Goal: Task Accomplishment & Management: Manage account settings

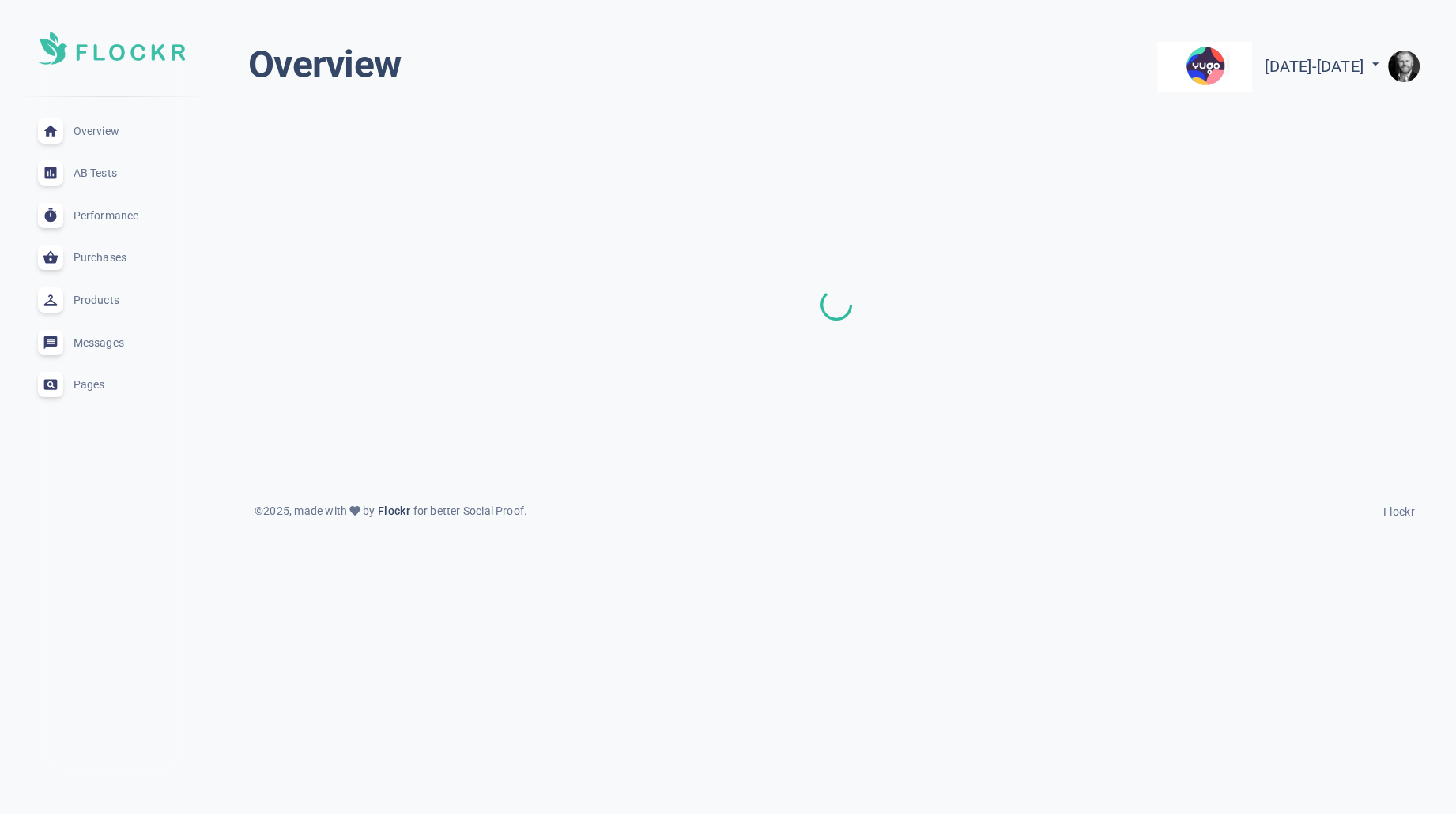
click at [1409, 57] on img "button" at bounding box center [1403, 66] width 31 height 31
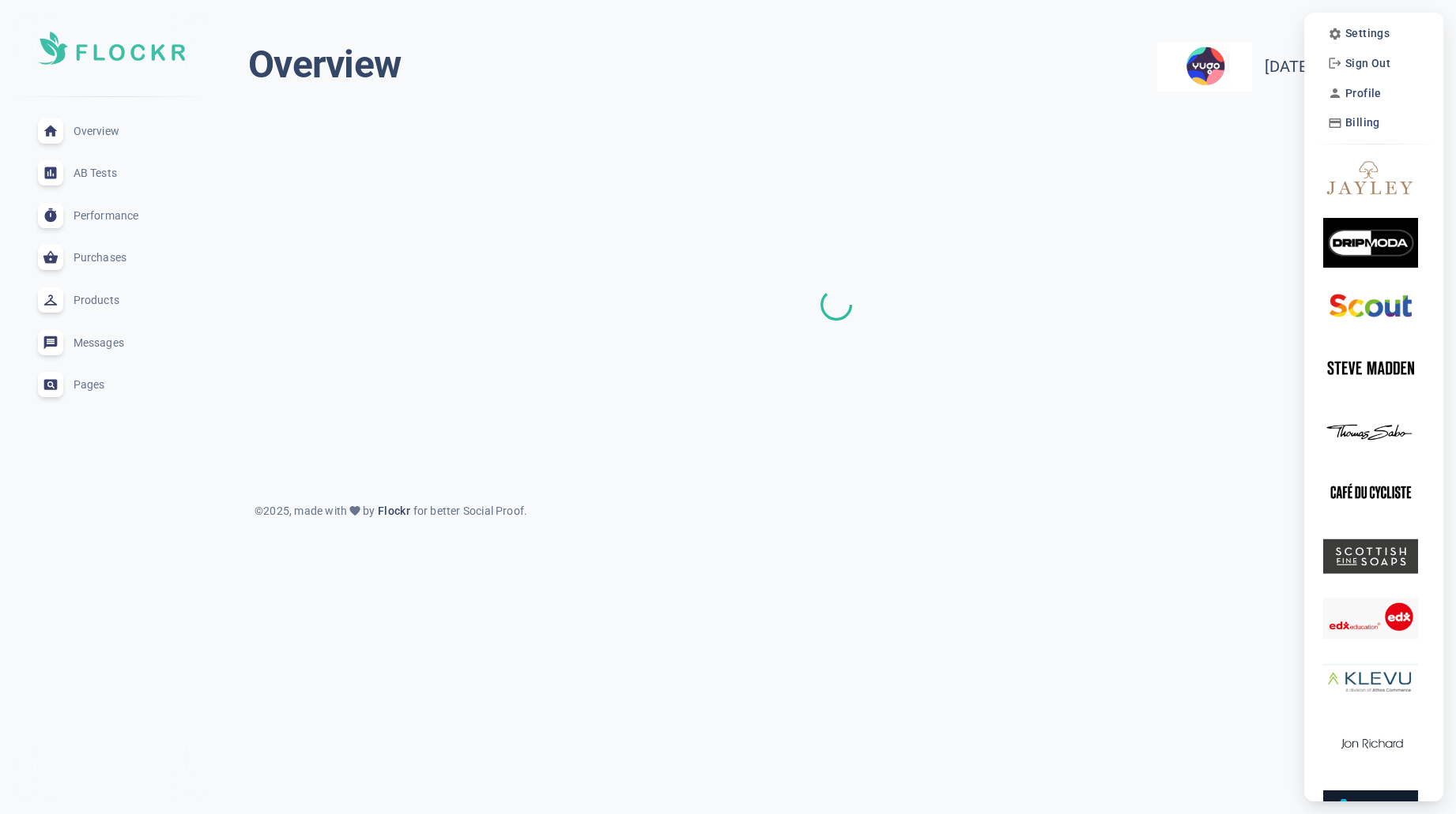
scroll to position [6, 0]
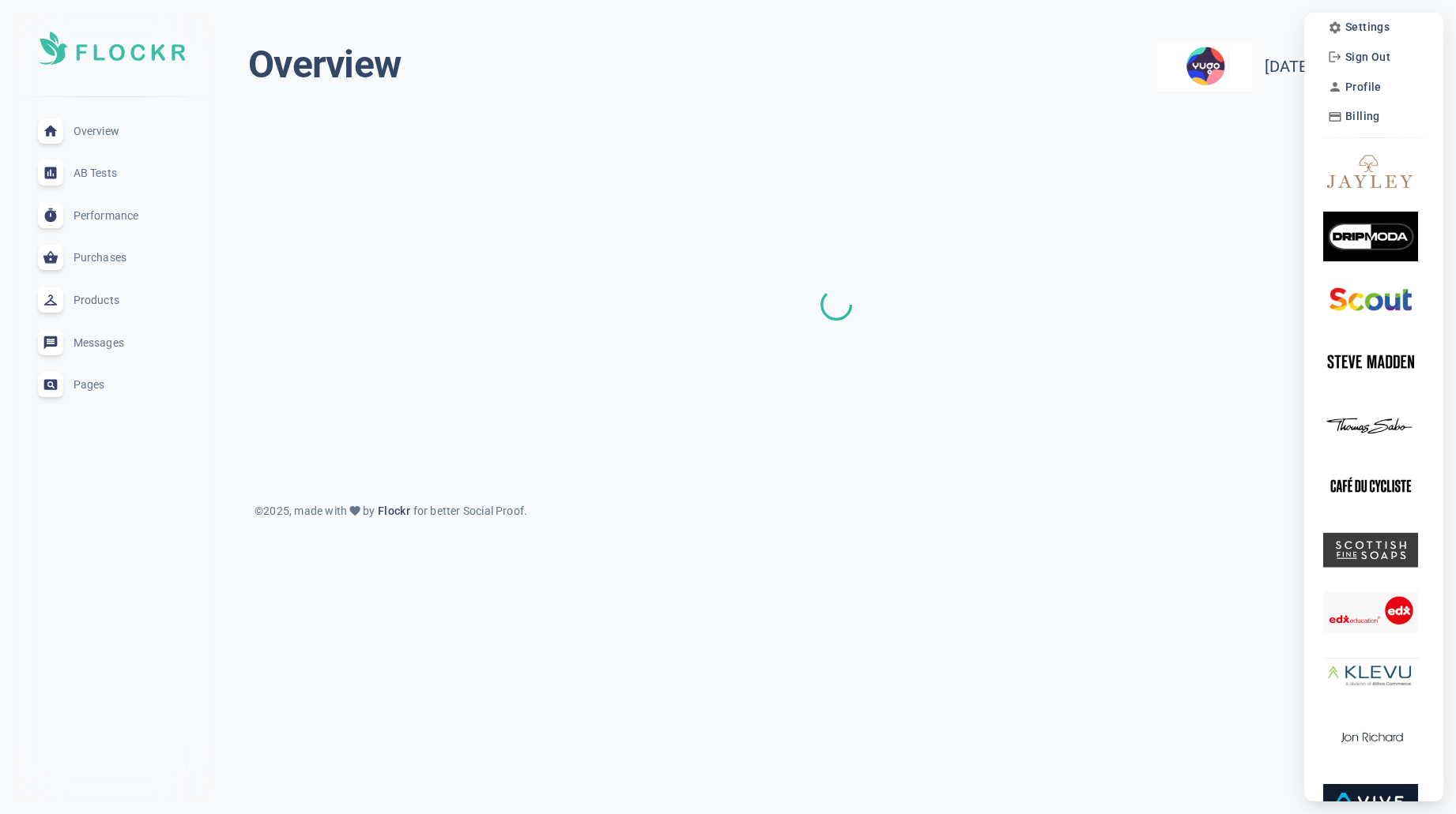
click at [1253, 30] on div at bounding box center [728, 407] width 1456 height 814
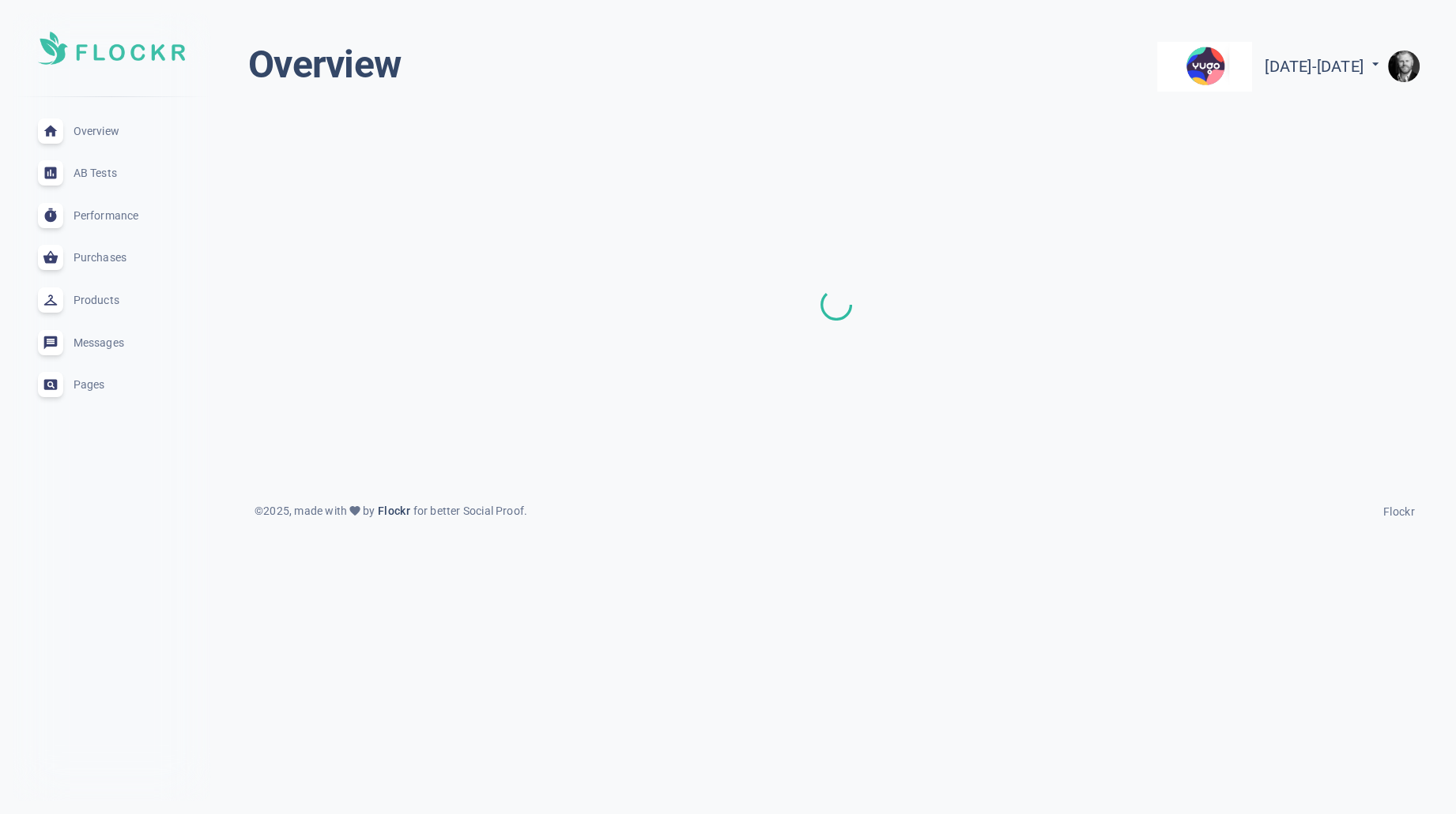
click at [1272, 62] on div "Settings Sign Out Profile Billing" at bounding box center [728, 407] width 1456 height 814
click at [1312, 62] on span "[DATE] - [DATE]" at bounding box center [1323, 67] width 119 height 19
select select "6"
select select "2025"
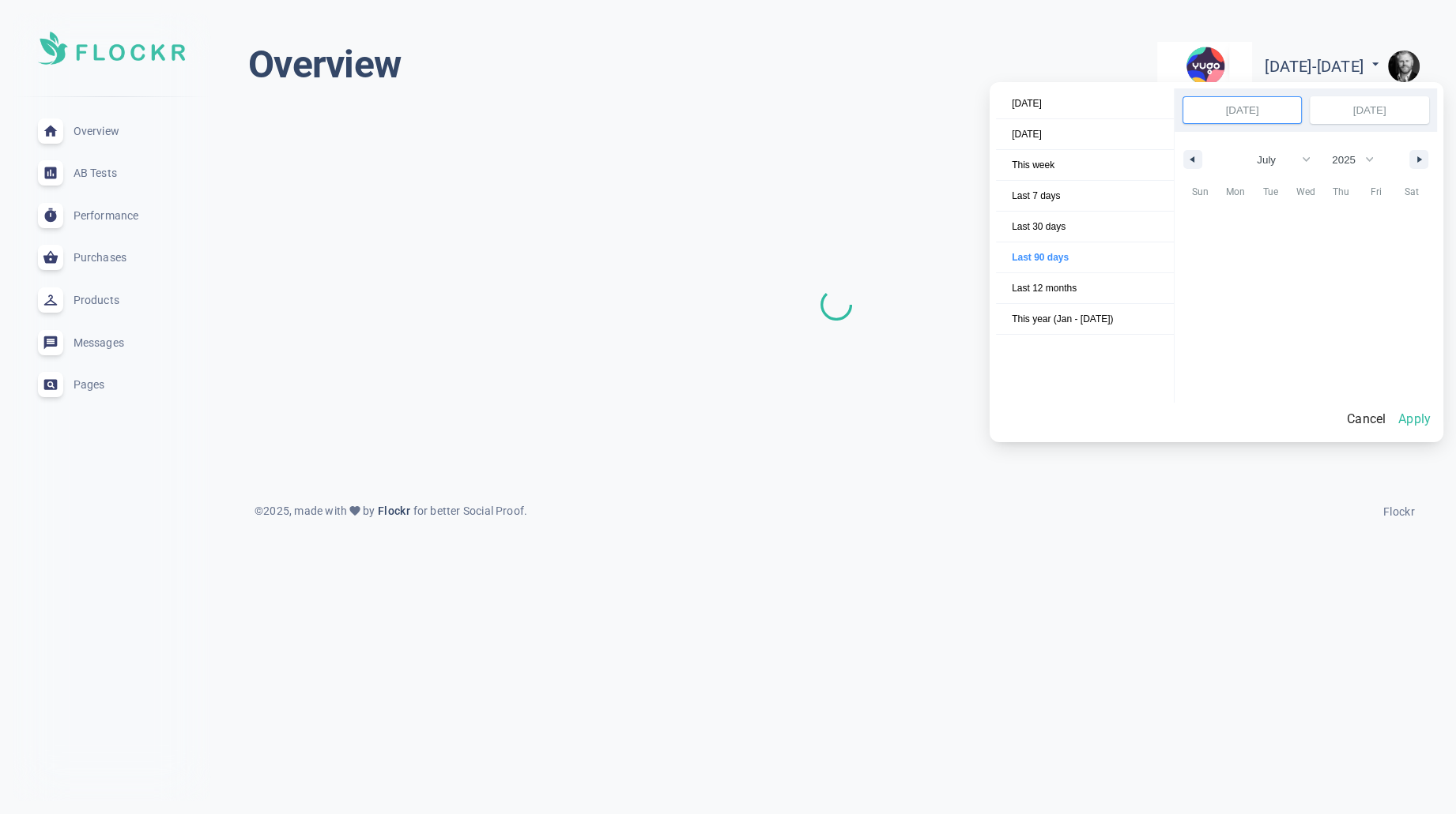
scroll to position [216064, 0]
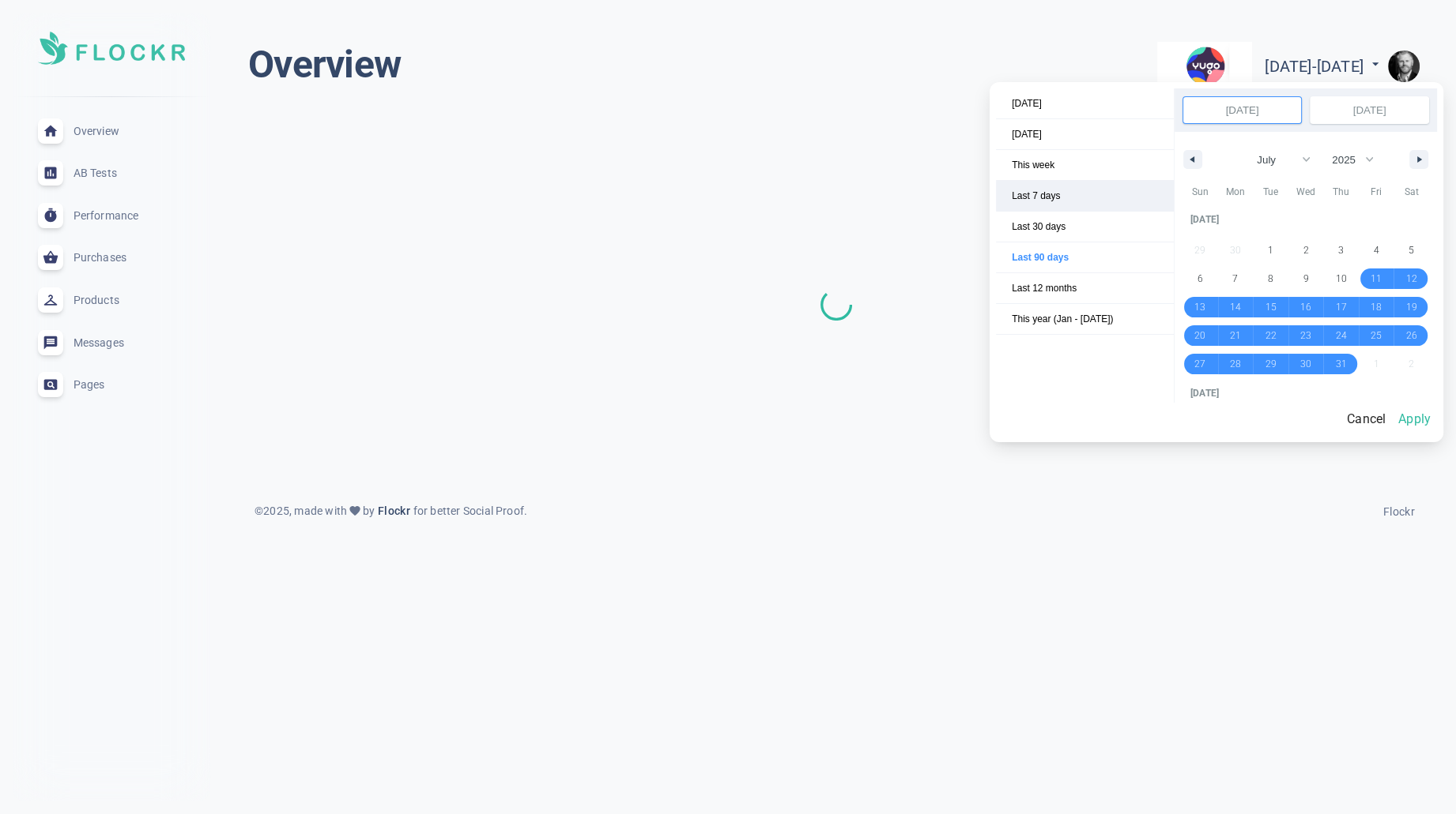
click at [1044, 195] on span "Last 7 days" at bounding box center [1084, 195] width 178 height 30
select select "9"
select select "2025"
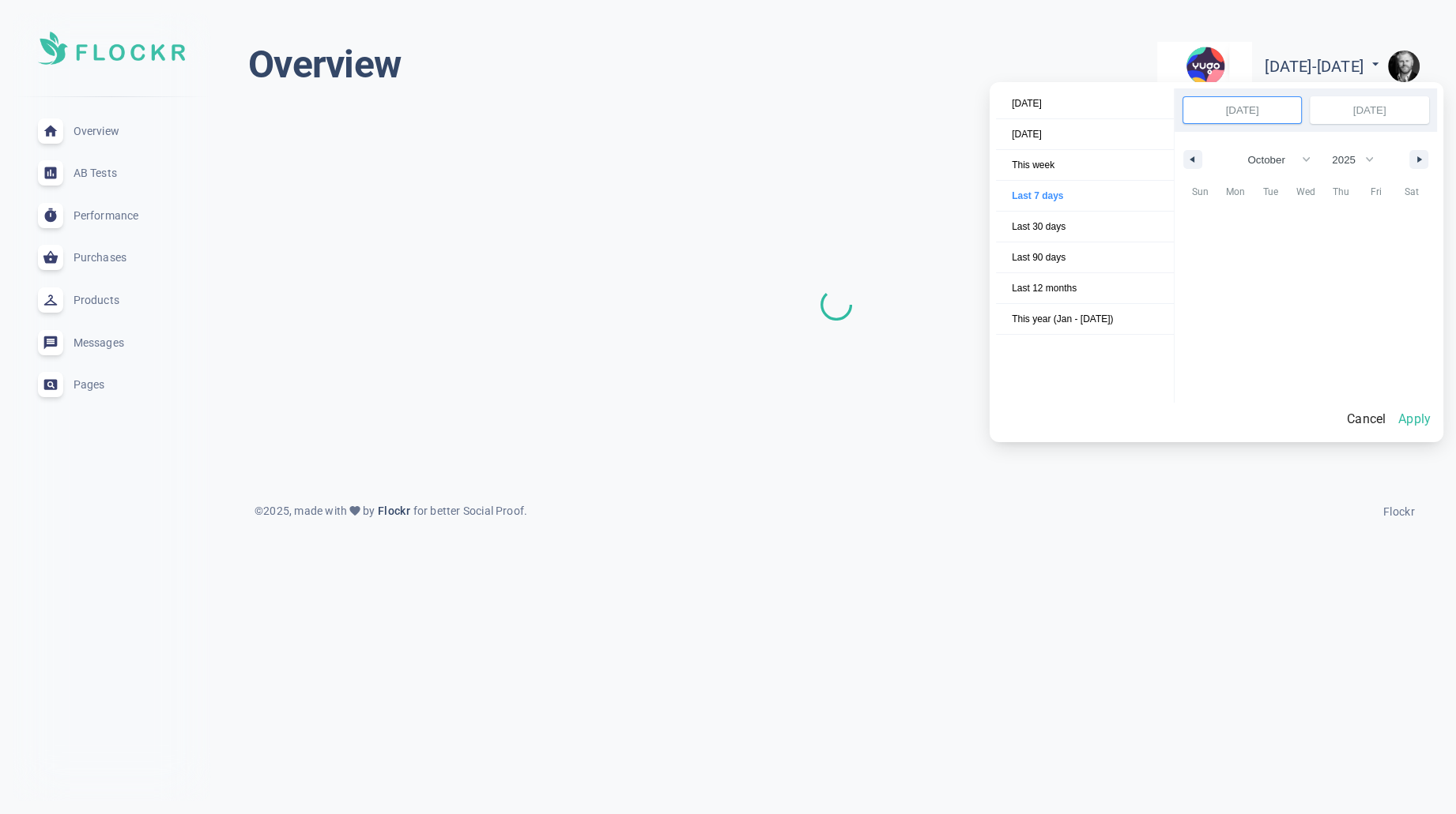
scroll to position [216617, 0]
drag, startPoint x: 1272, startPoint y: 277, endPoint x: 1339, endPoint y: 275, distance: 67.0
select select "9"
select select "2025"
click at [1413, 422] on button "Apply" at bounding box center [1414, 419] width 45 height 33
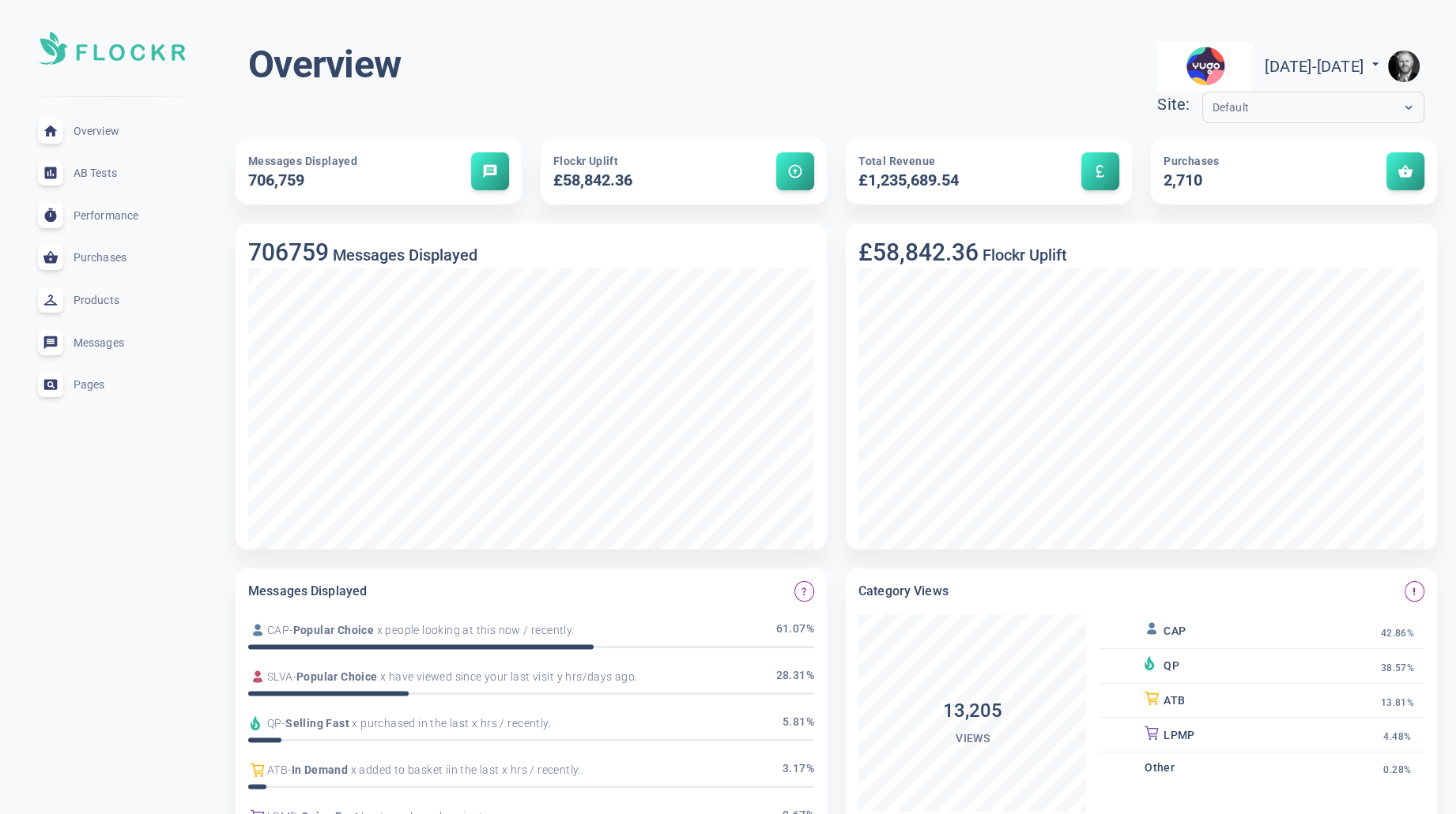
click at [1407, 65] on img "button" at bounding box center [1403, 66] width 31 height 31
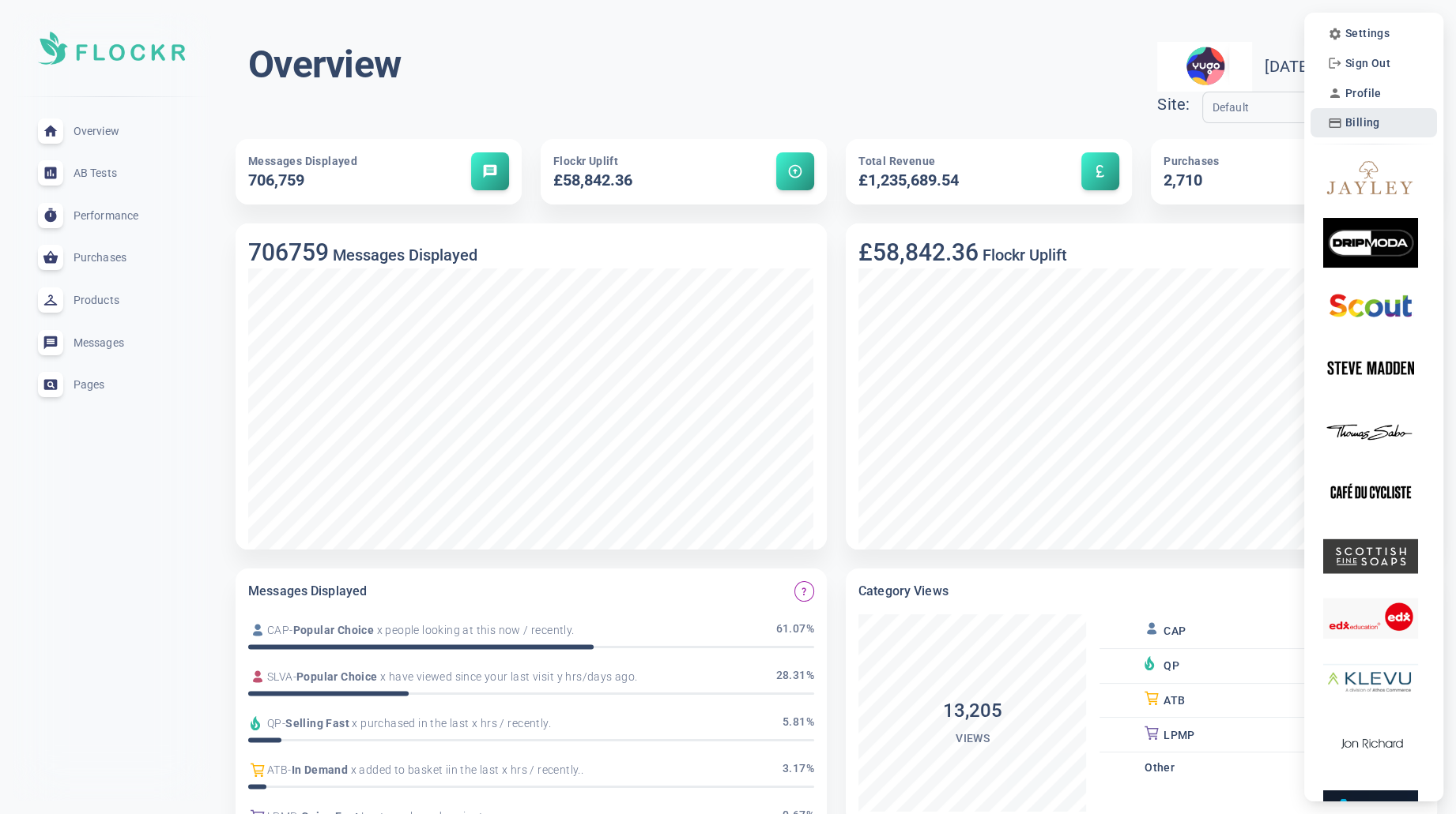
scroll to position [6, 0]
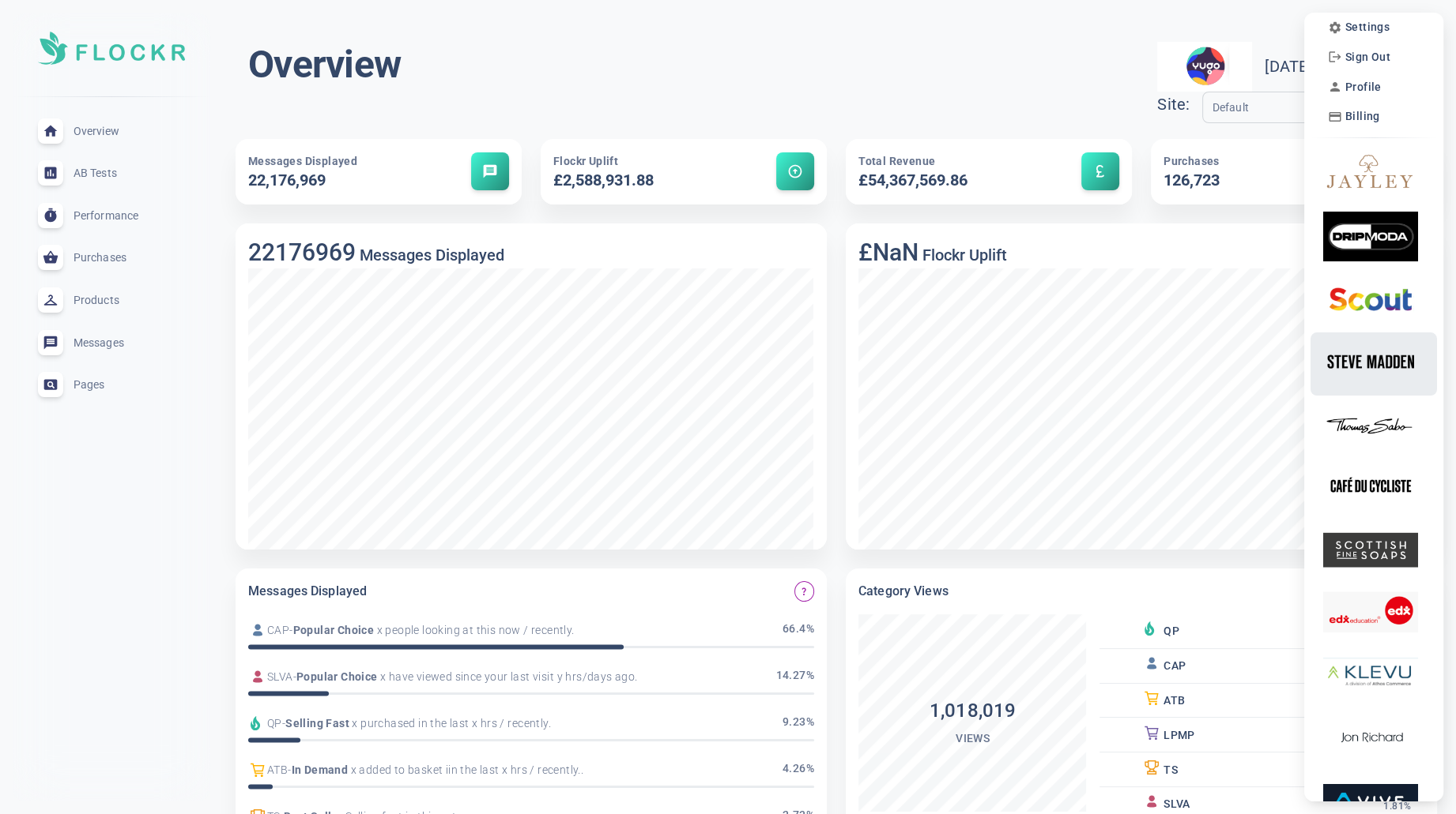
click at [1379, 356] on img at bounding box center [1370, 361] width 95 height 49
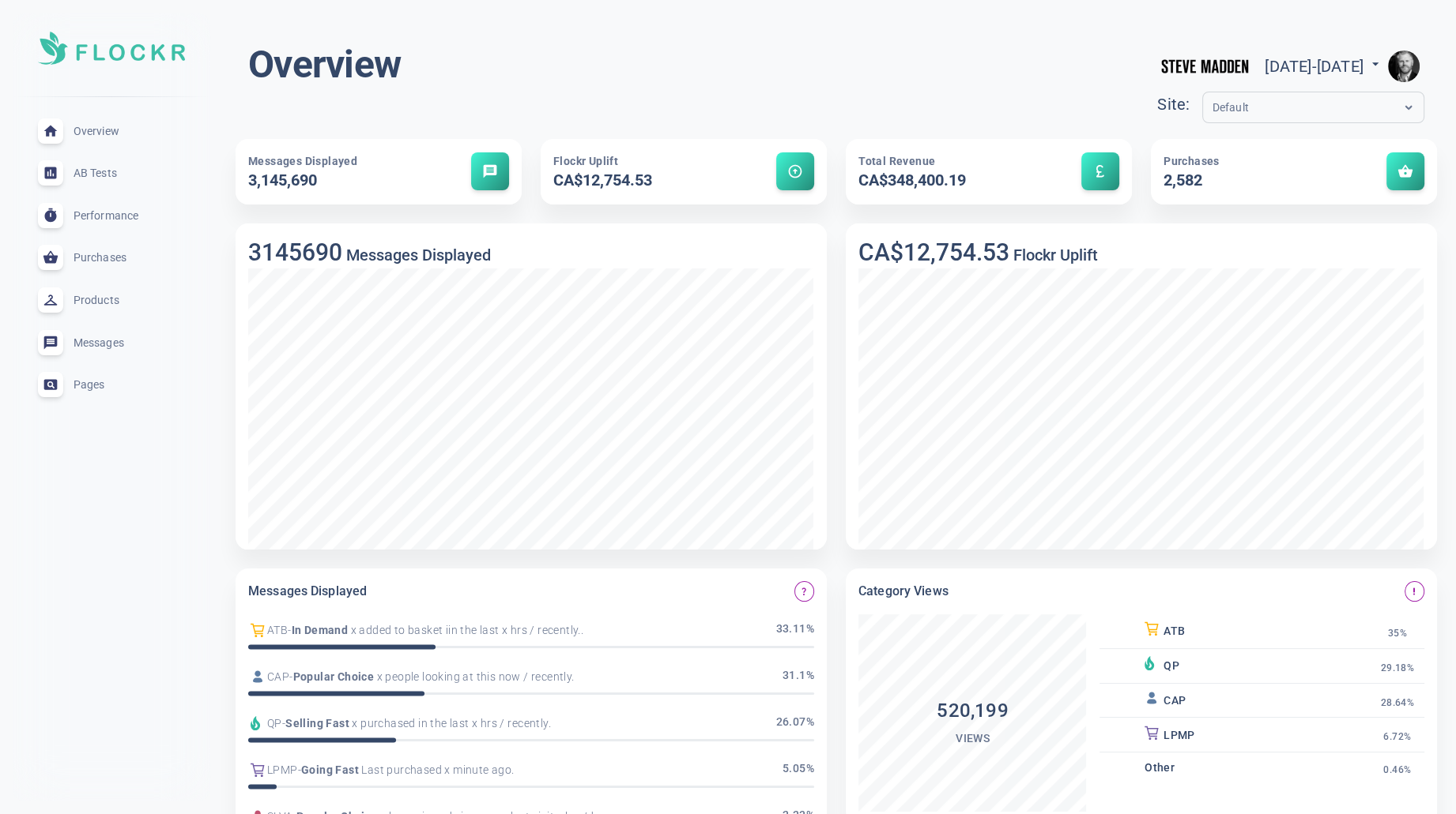
click at [1212, 104] on input "text" at bounding box center [1275, 108] width 127 height 18
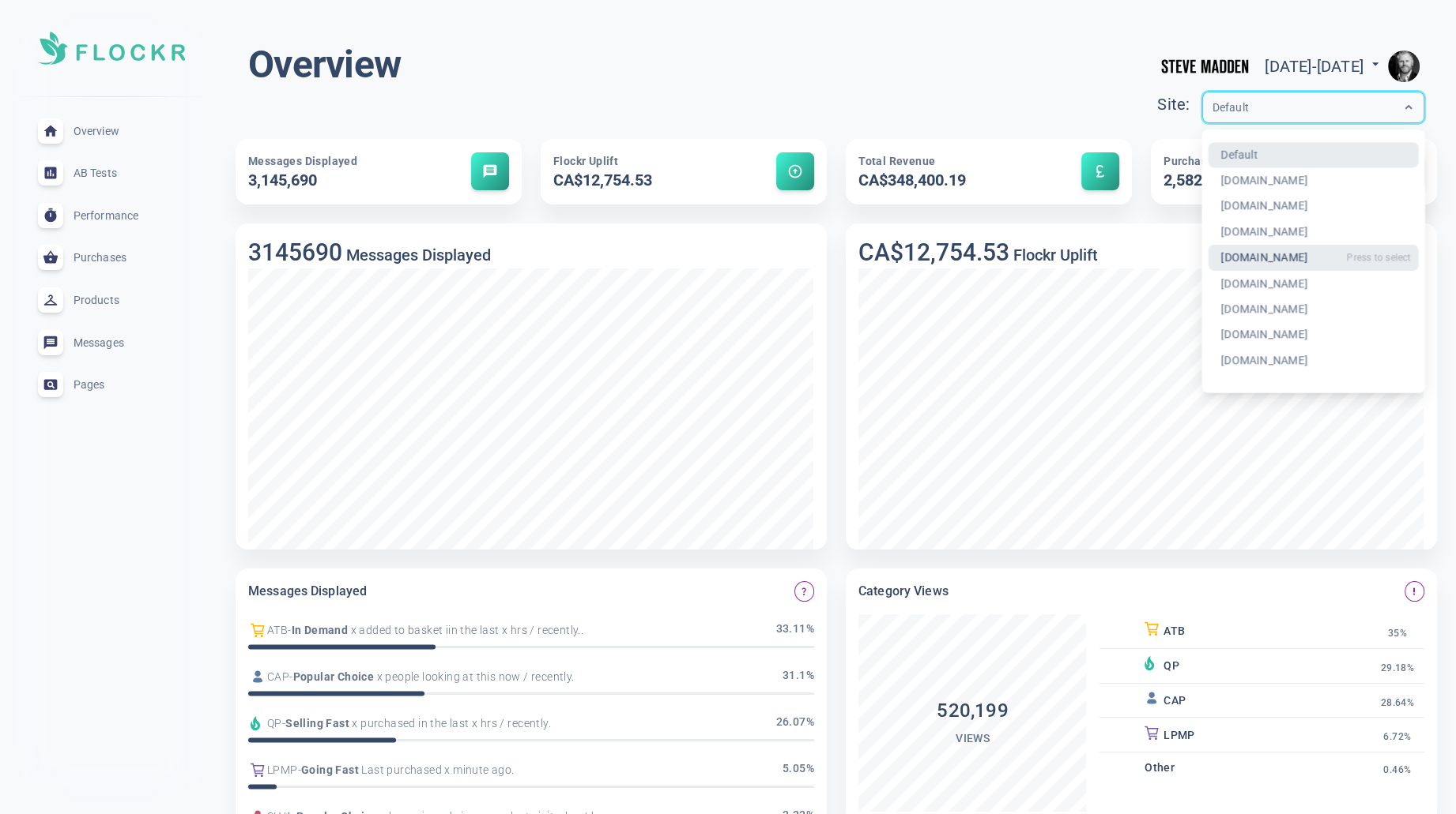
click at [1208, 252] on div "[DOMAIN_NAME]" at bounding box center [1313, 258] width 211 height 26
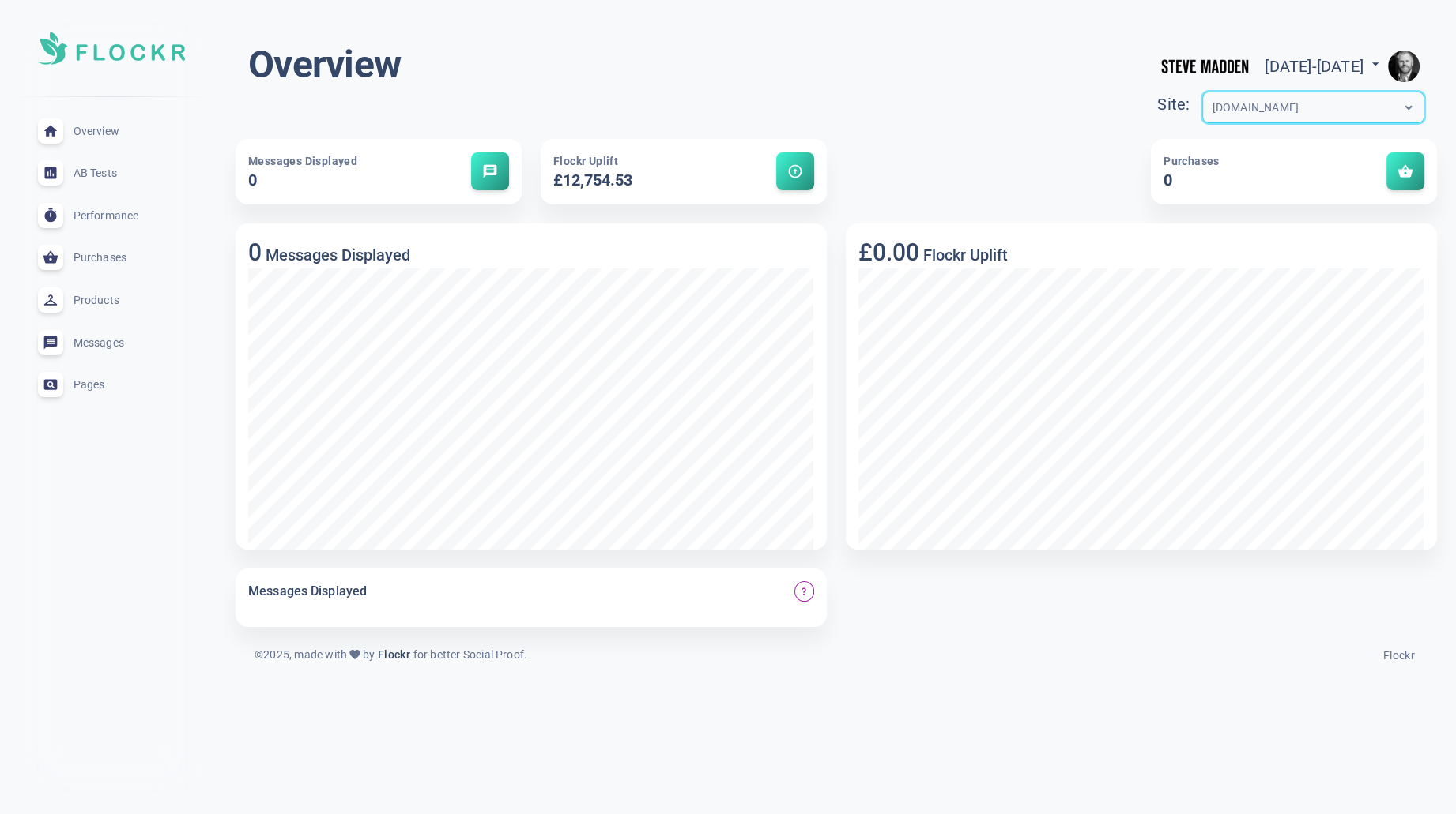
click at [1212, 102] on input "text" at bounding box center [1275, 108] width 127 height 18
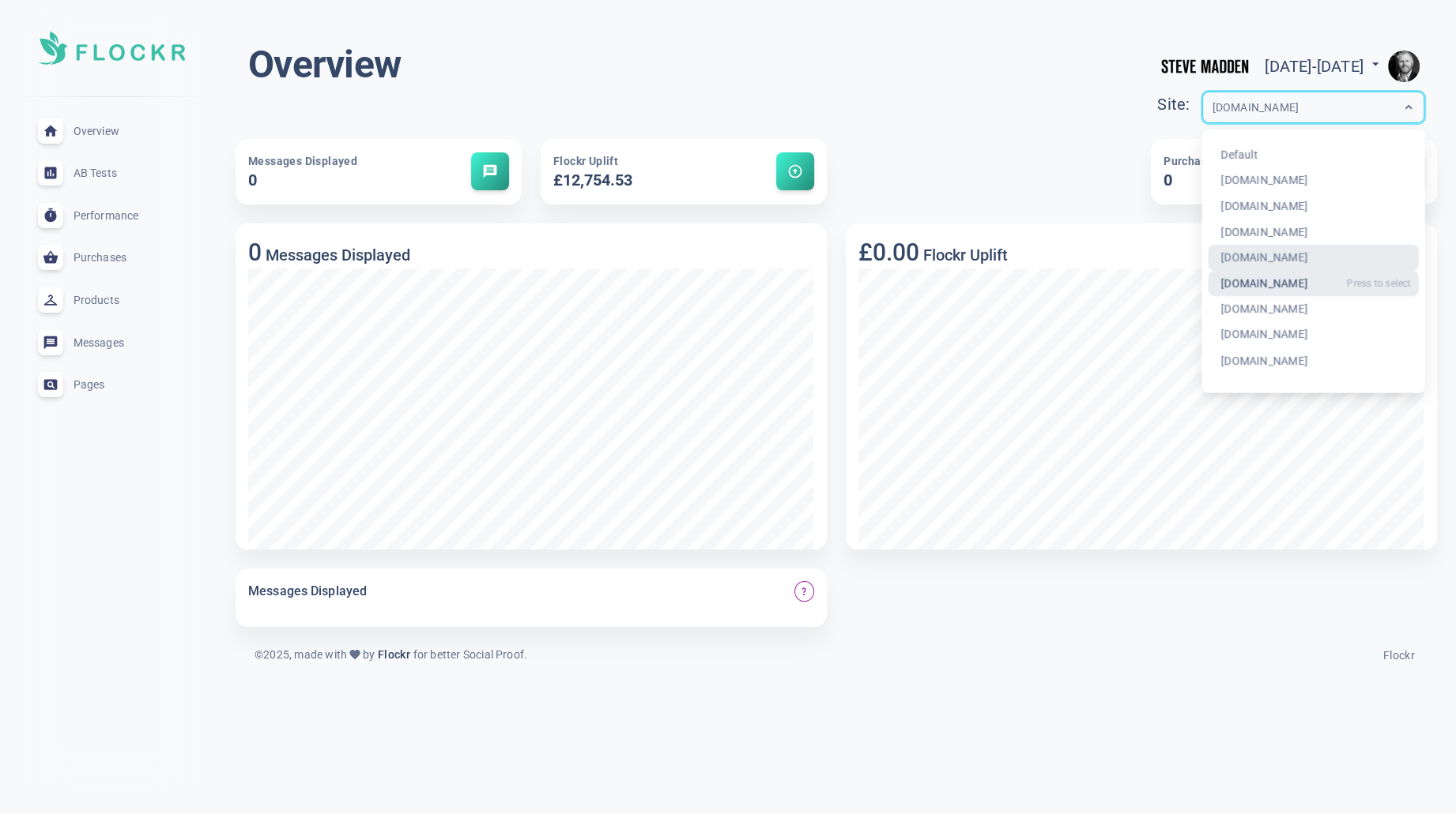
click at [1208, 282] on div "[DOMAIN_NAME]" at bounding box center [1313, 284] width 211 height 26
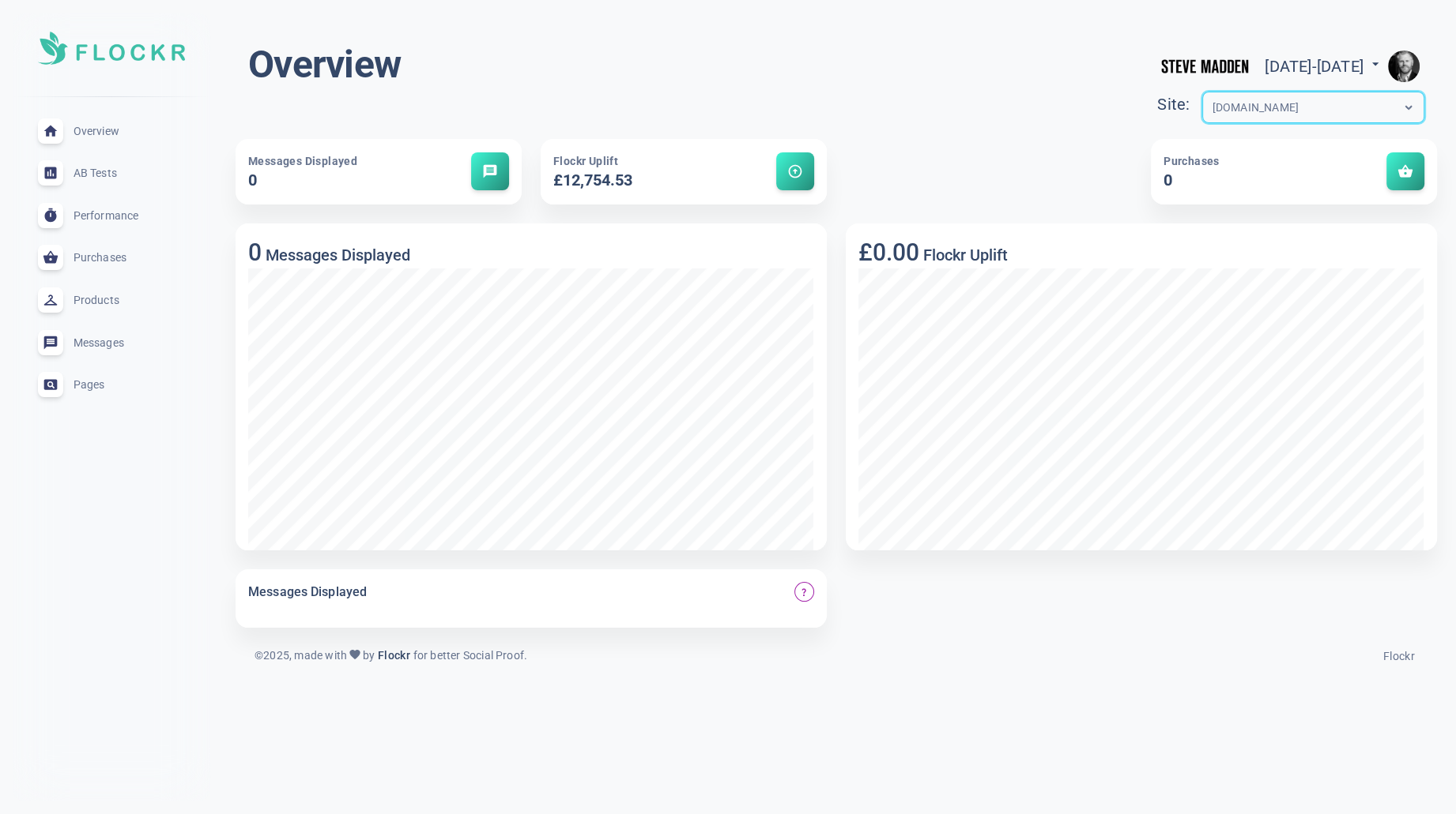
click at [1411, 61] on img "button" at bounding box center [1403, 66] width 31 height 31
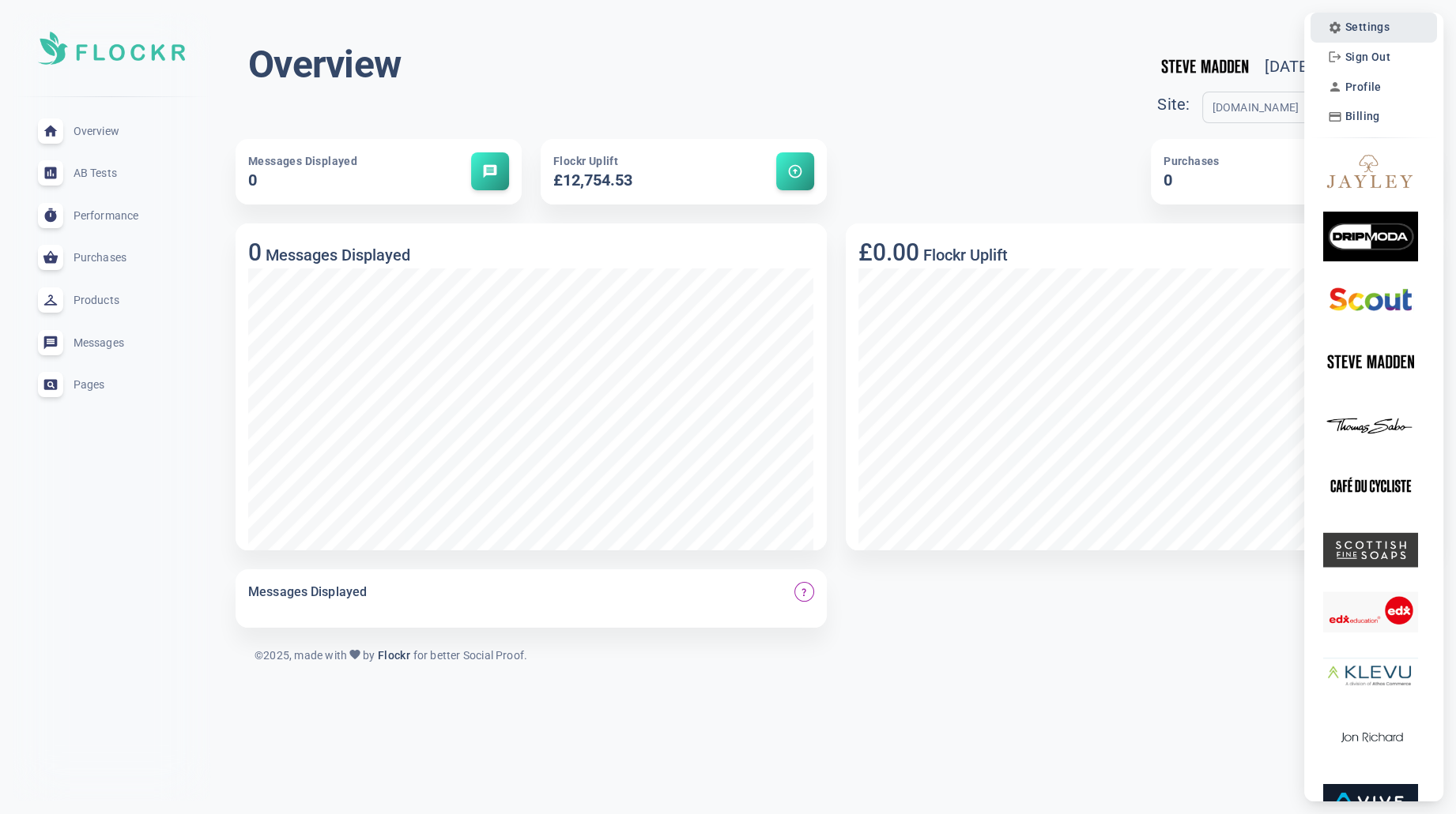
click at [1367, 30] on span "Settings" at bounding box center [1367, 27] width 44 height 13
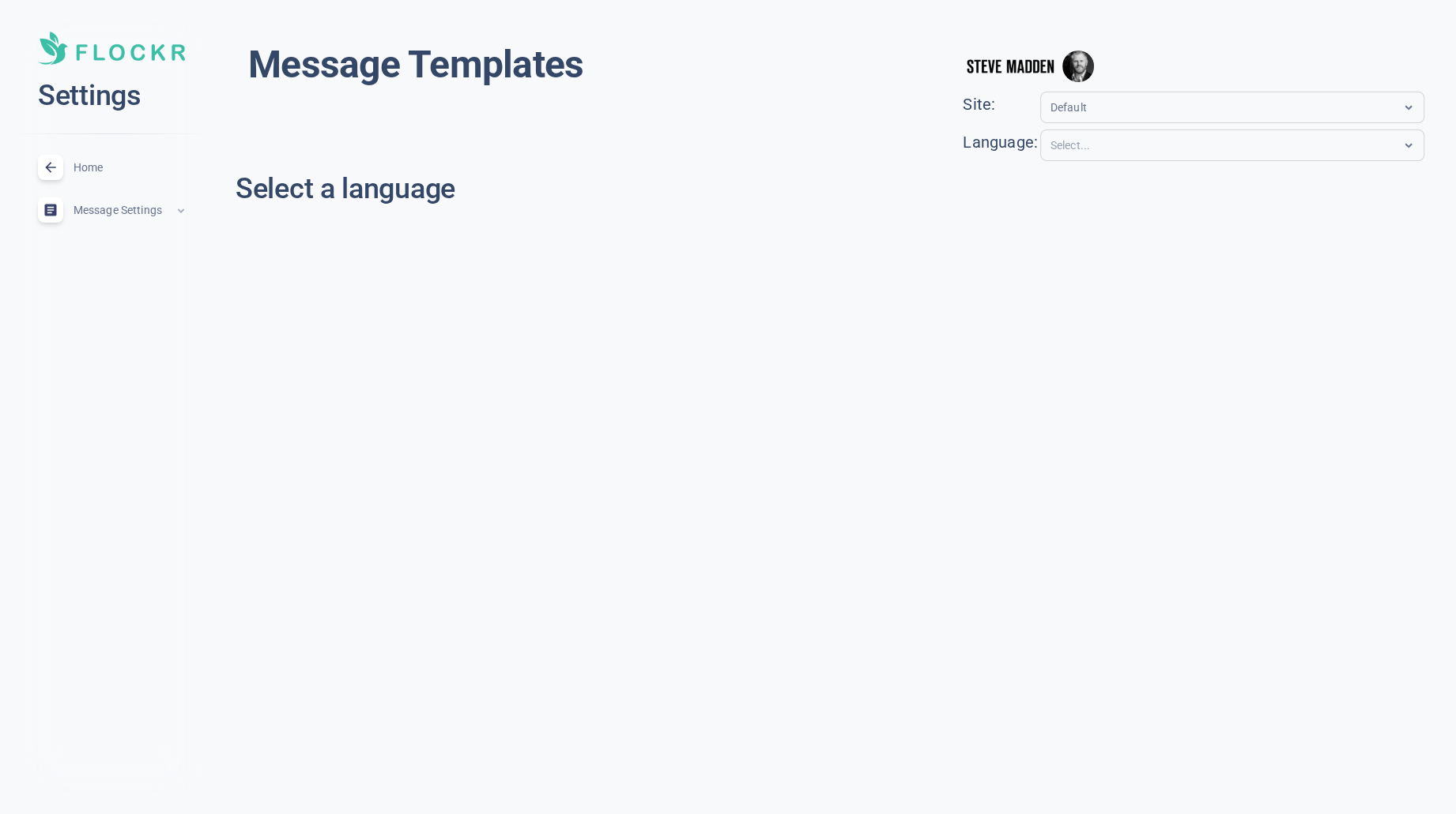
click at [1191, 103] on div "Default" at bounding box center [1217, 108] width 352 height 18
click at [1226, 45] on div "menu Site: Default Language: Select..." at bounding box center [1194, 101] width 462 height 120
click at [1236, 94] on div "Default" at bounding box center [1232, 108] width 384 height 31
click at [1239, 151] on div "Select..." at bounding box center [1217, 145] width 352 height 18
click at [1279, 147] on div "Select..." at bounding box center [1217, 145] width 352 height 18
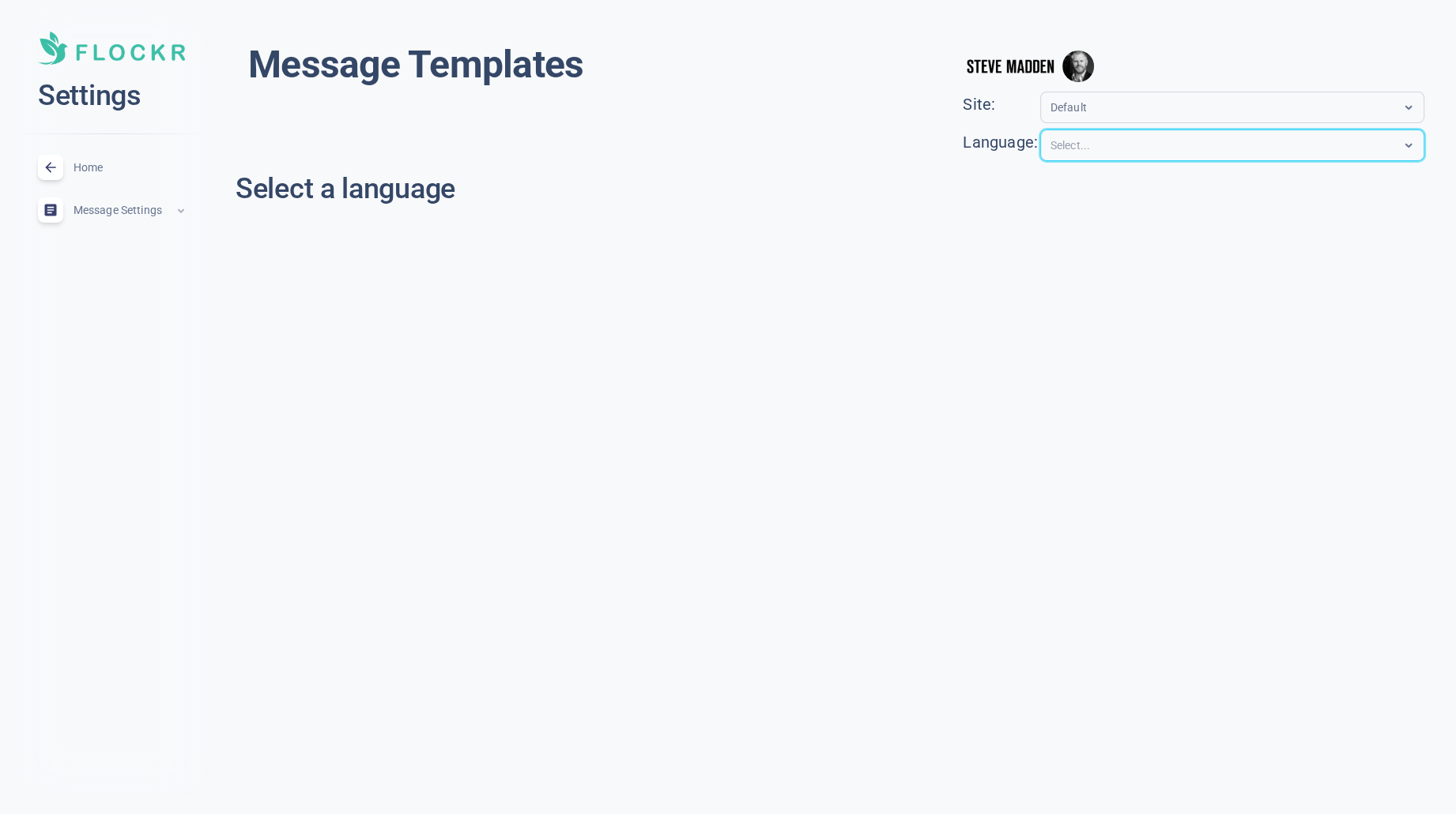
click at [145, 50] on img at bounding box center [111, 48] width 147 height 33
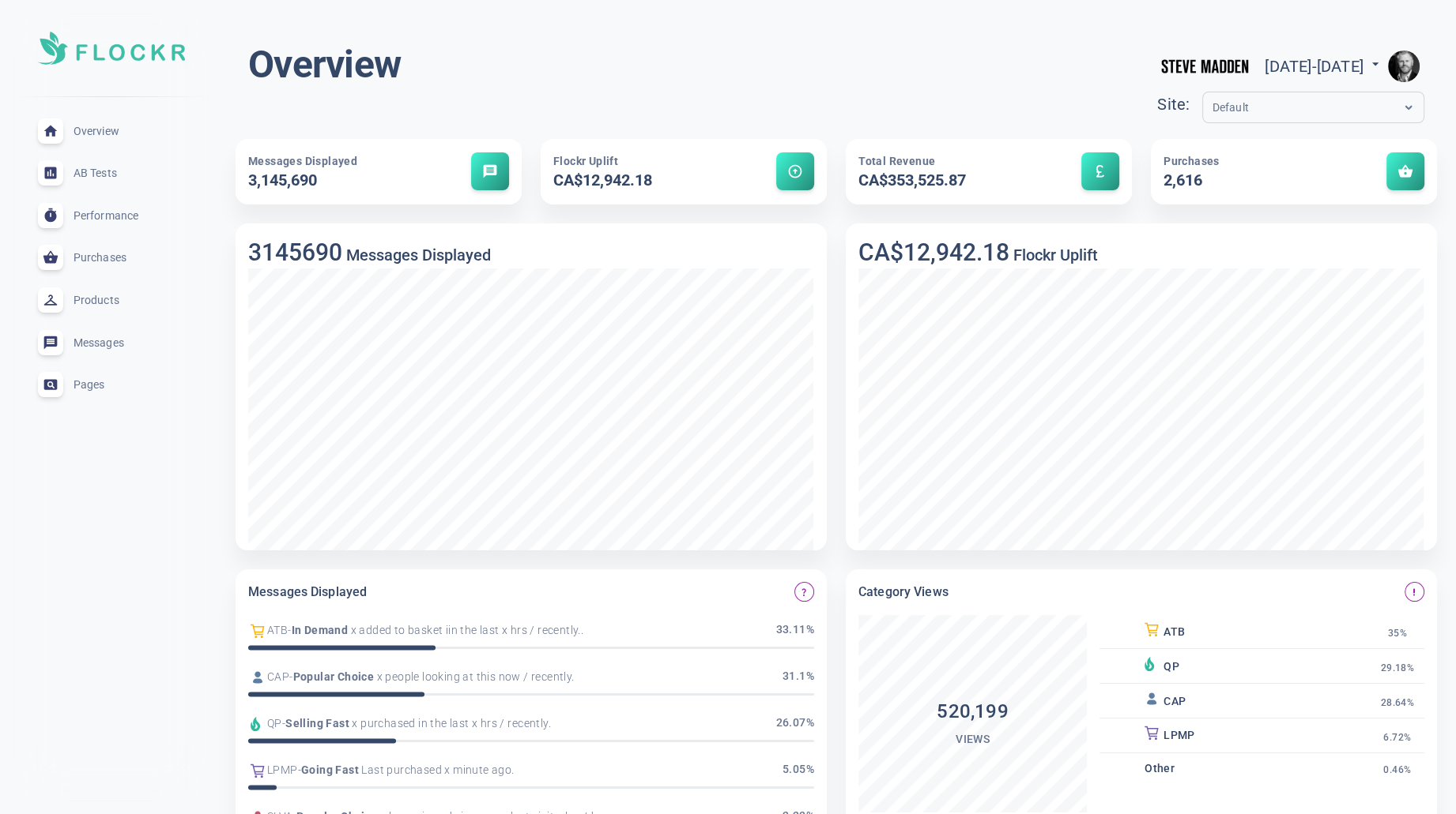
click at [1257, 112] on div "Default" at bounding box center [1297, 108] width 190 height 18
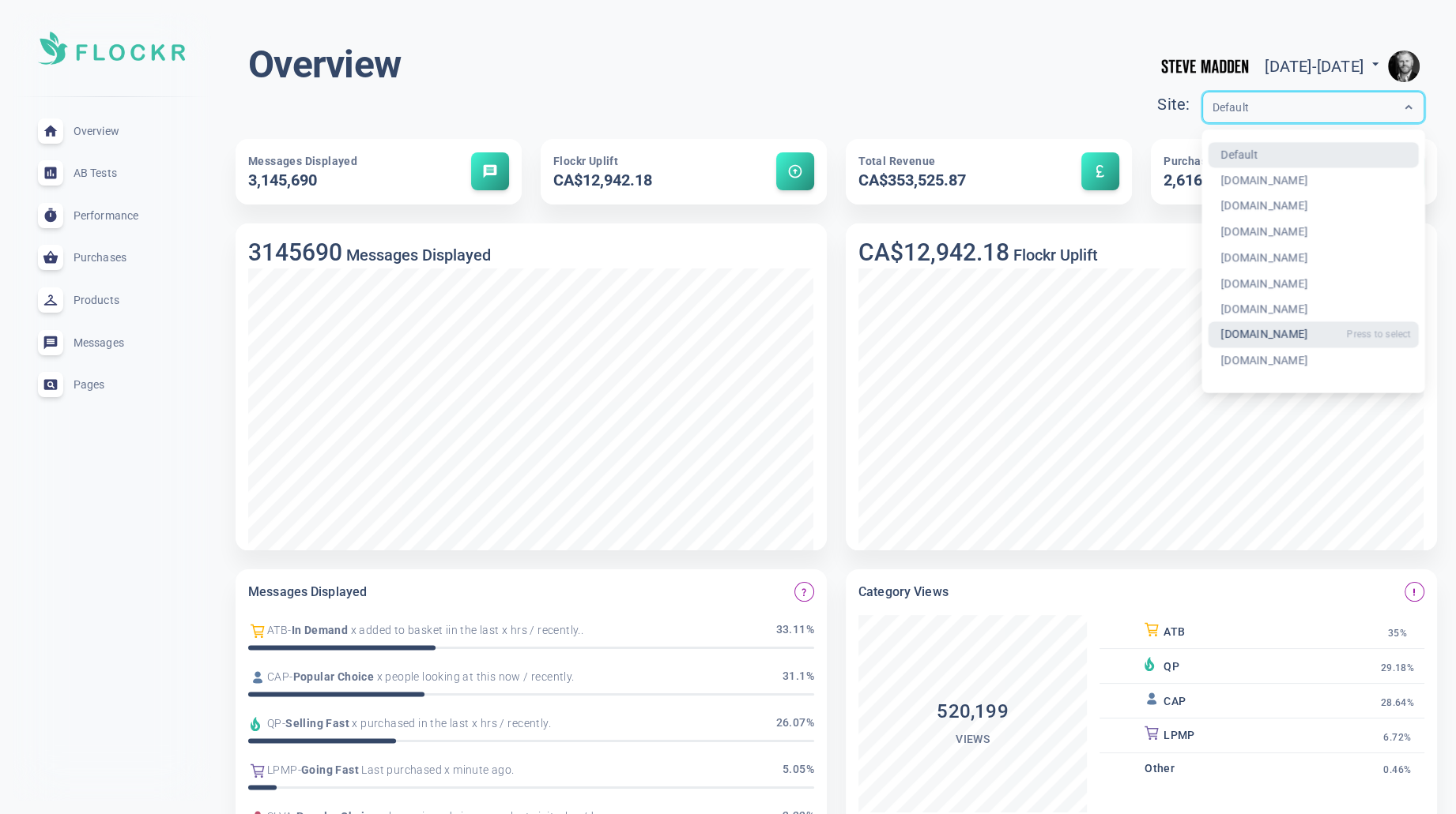
click at [1214, 336] on div "[DOMAIN_NAME]" at bounding box center [1313, 335] width 211 height 26
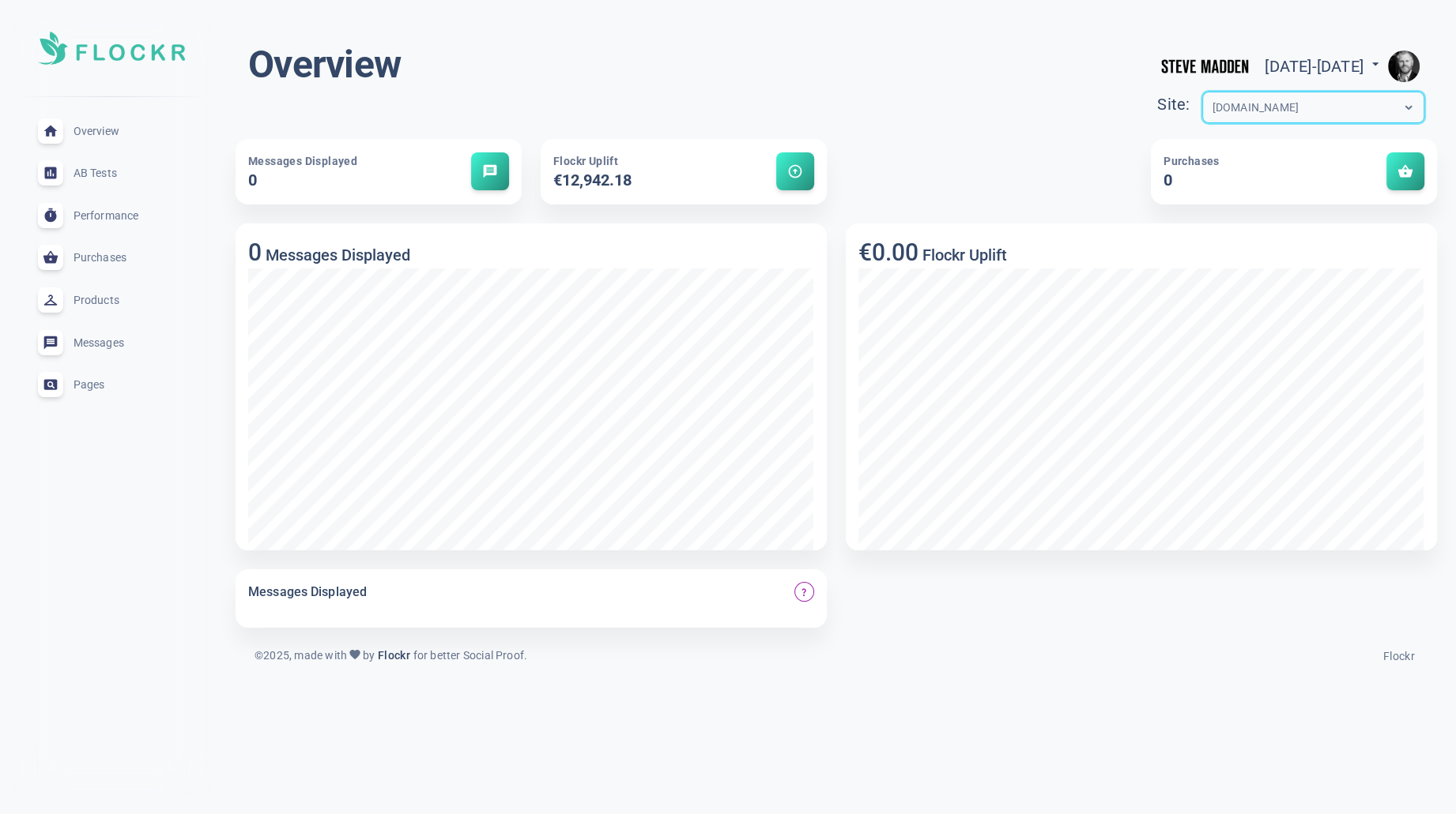
click at [1404, 63] on img "button" at bounding box center [1403, 66] width 31 height 31
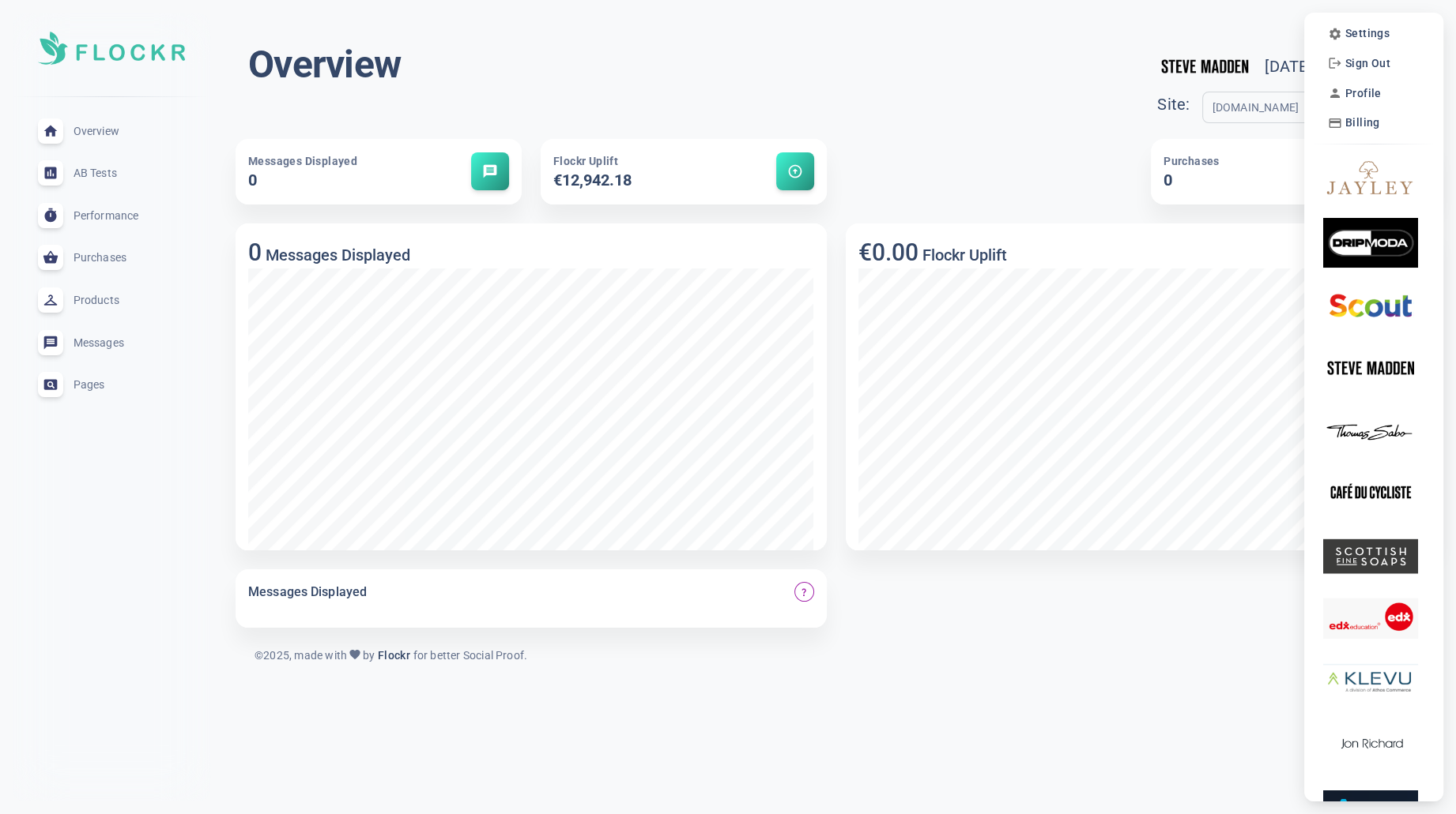
scroll to position [6, 0]
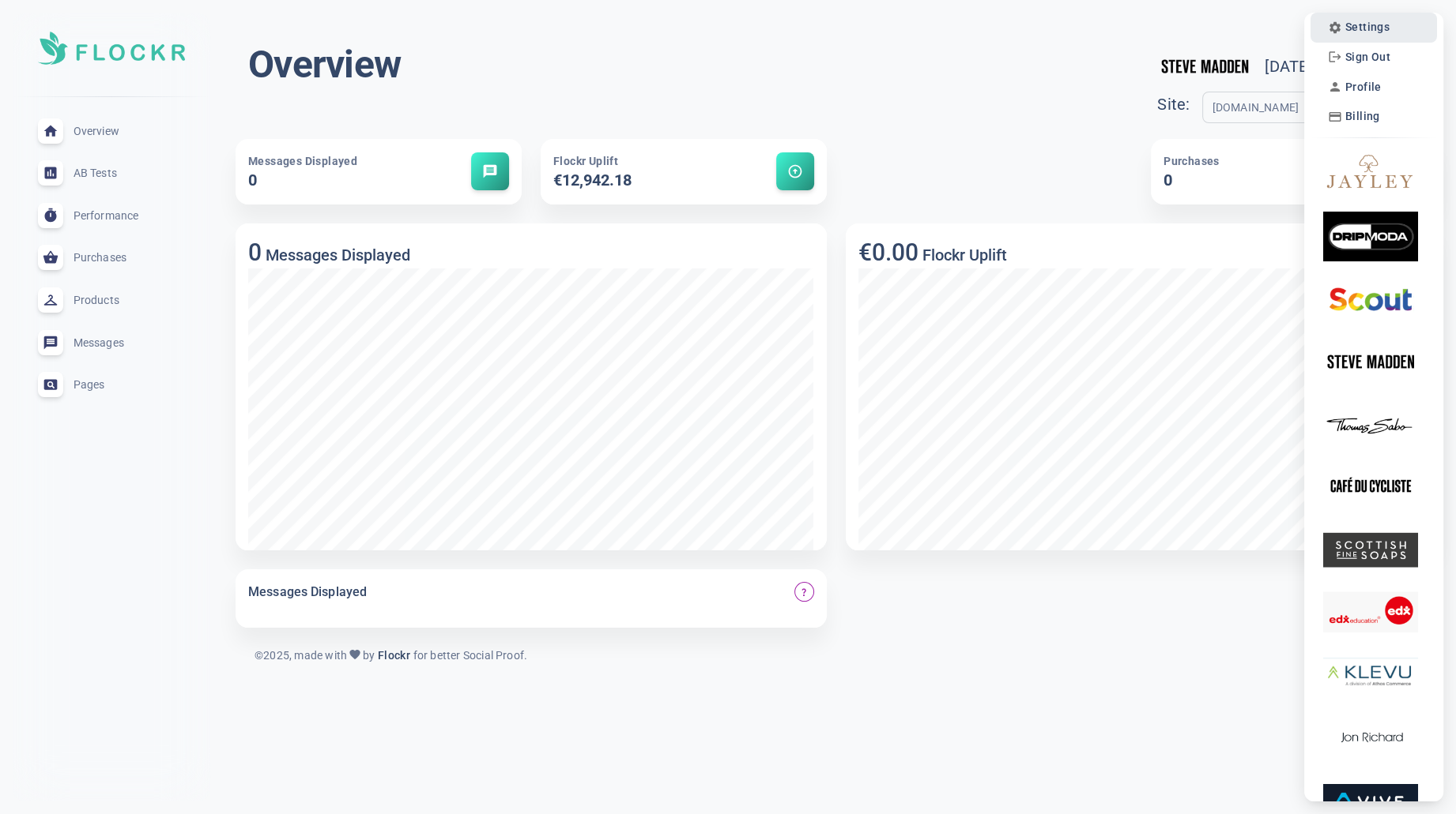
click at [1368, 27] on span "Settings" at bounding box center [1367, 27] width 44 height 13
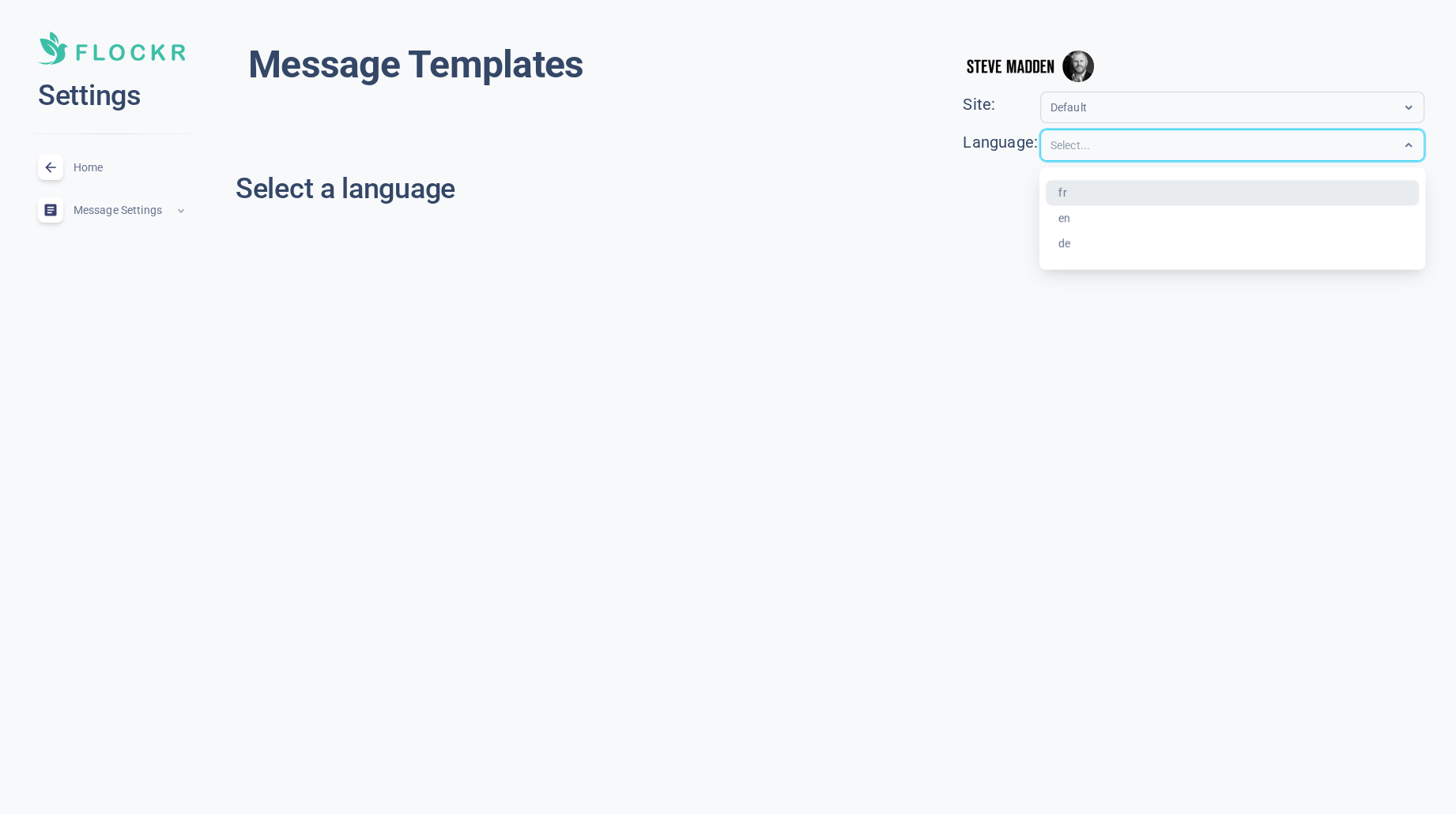
click at [1123, 148] on input "text" at bounding box center [1114, 145] width 127 height 18
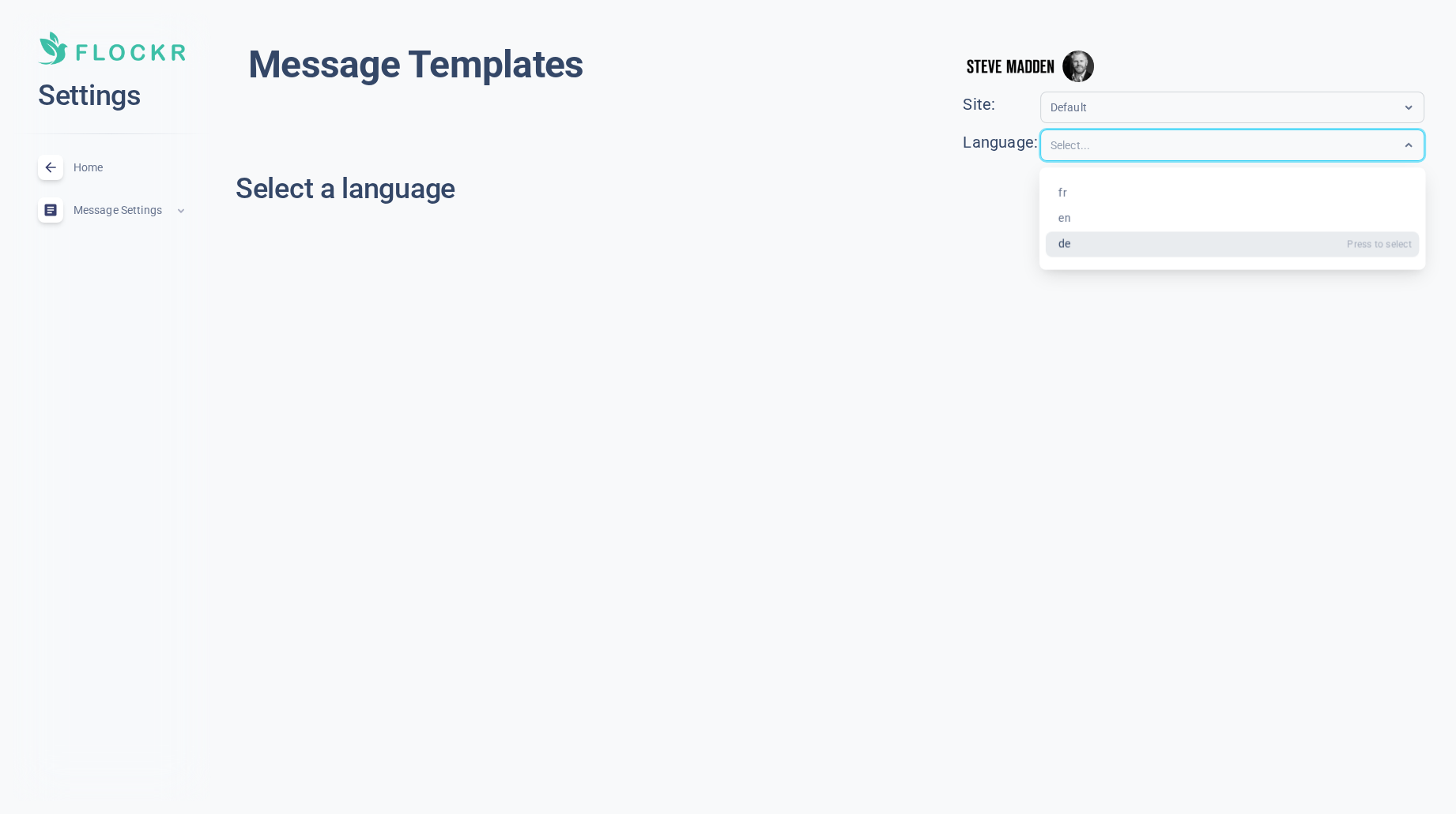
click at [1118, 242] on div "de" at bounding box center [1231, 245] width 374 height 26
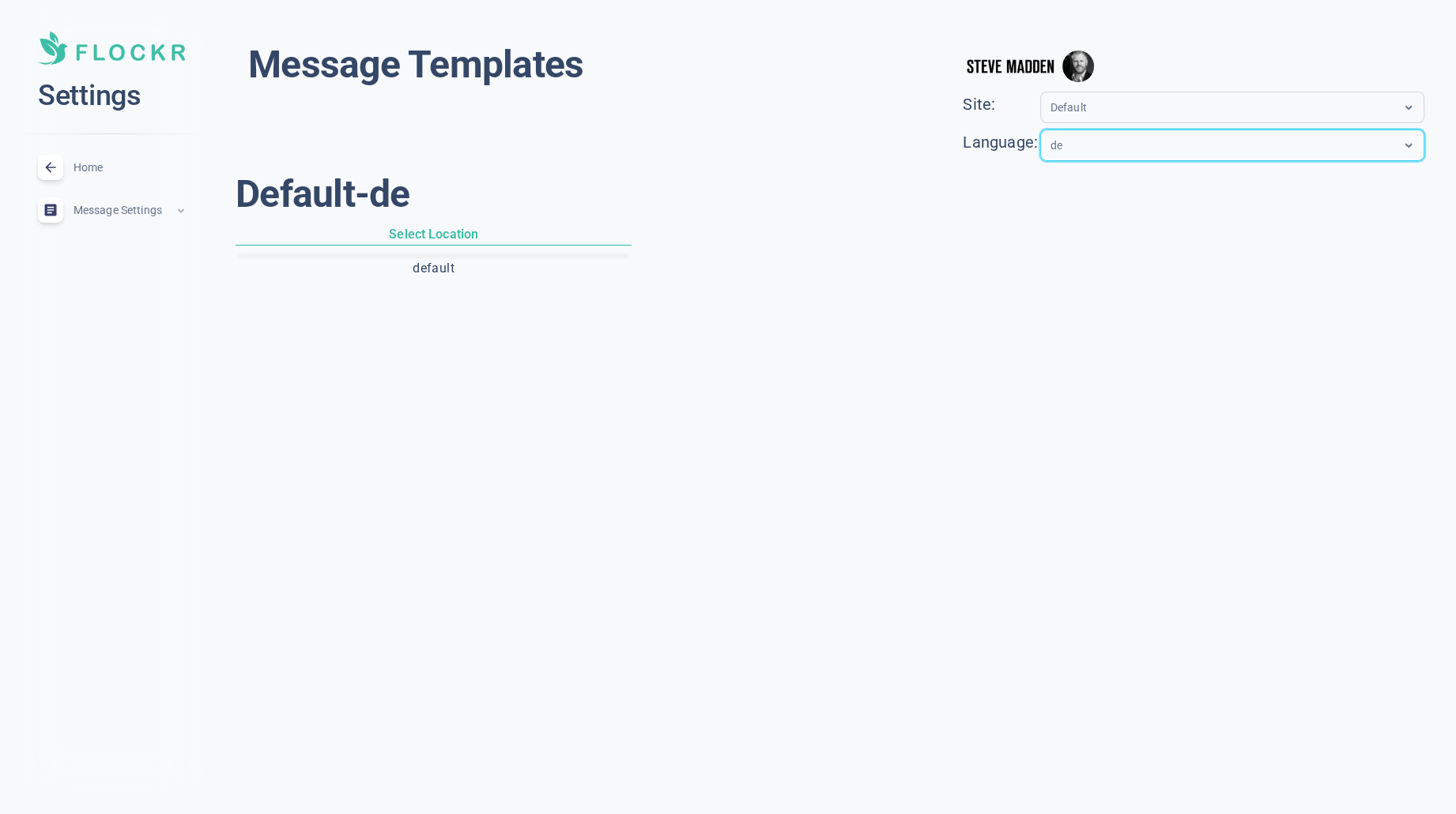
click at [471, 272] on button "default" at bounding box center [433, 268] width 390 height 27
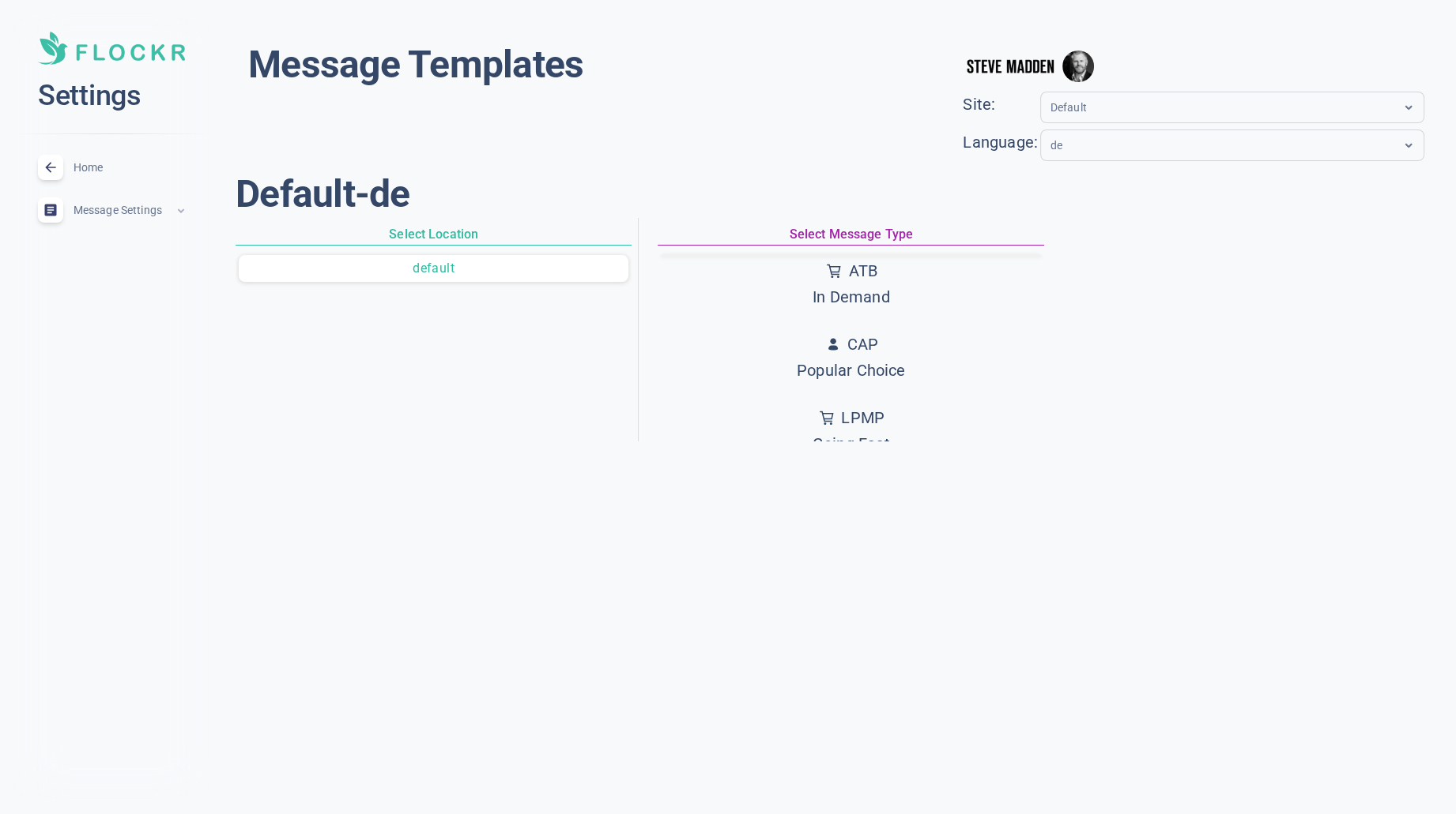
click at [838, 279] on div "ATB" at bounding box center [851, 272] width 77 height 26
